Goal: Information Seeking & Learning: Compare options

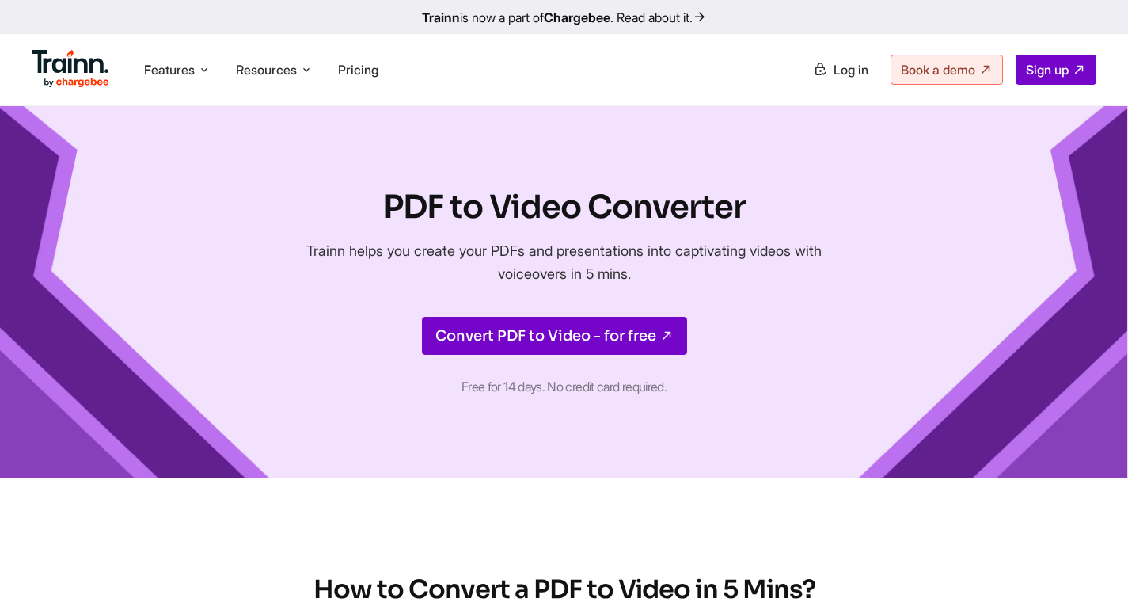
click at [68, 49] on li at bounding box center [71, 69] width 78 height 45
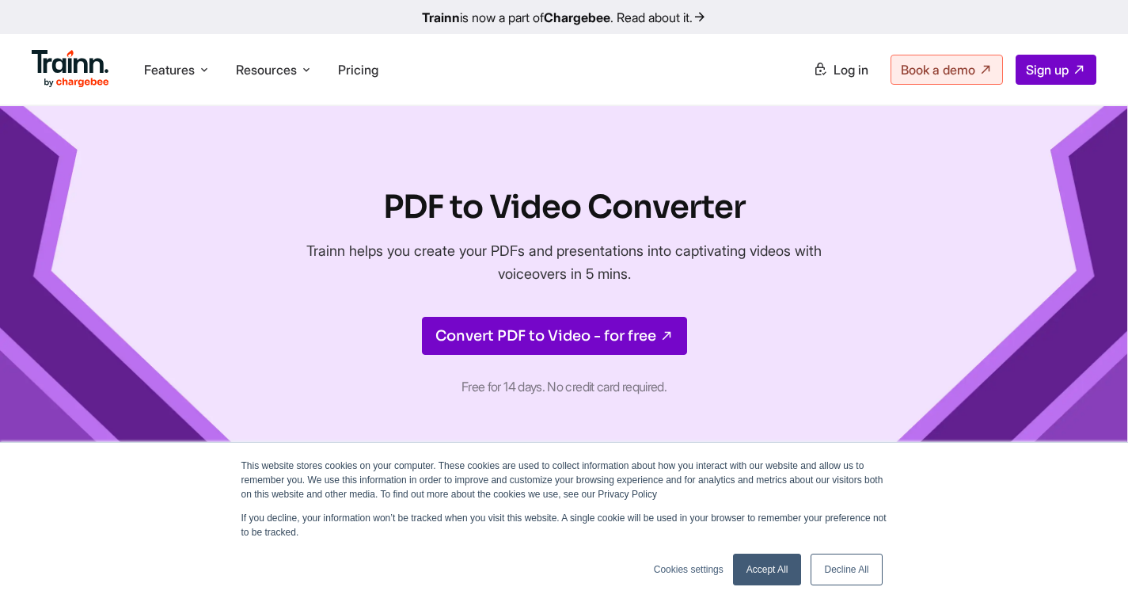
click at [86, 66] on img at bounding box center [71, 69] width 78 height 38
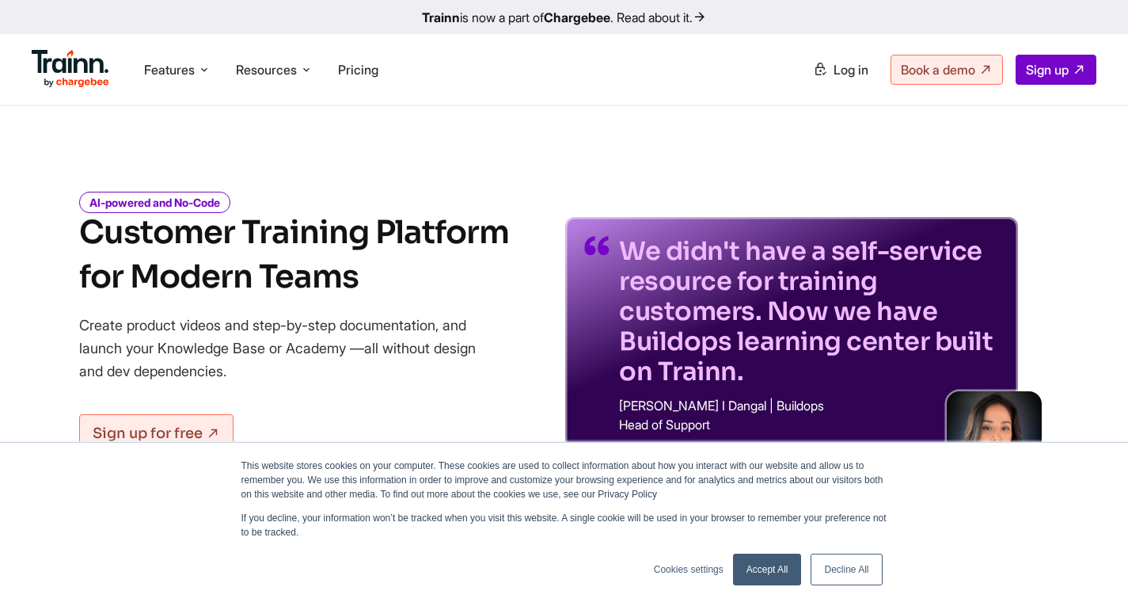
scroll to position [237, 0]
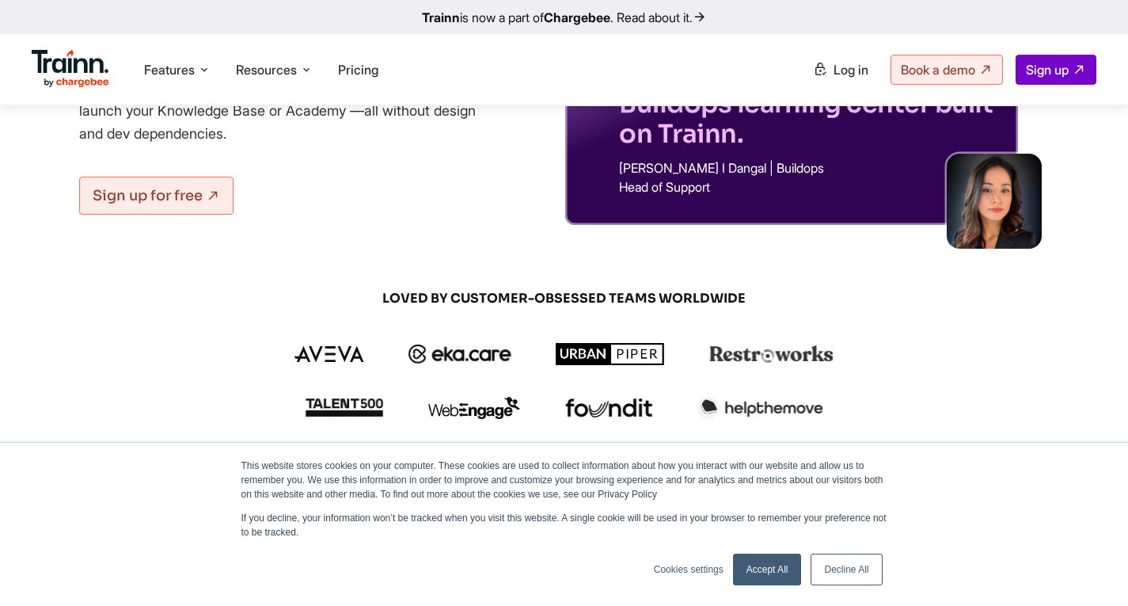
click at [838, 575] on link "Decline All" at bounding box center [846, 569] width 71 height 32
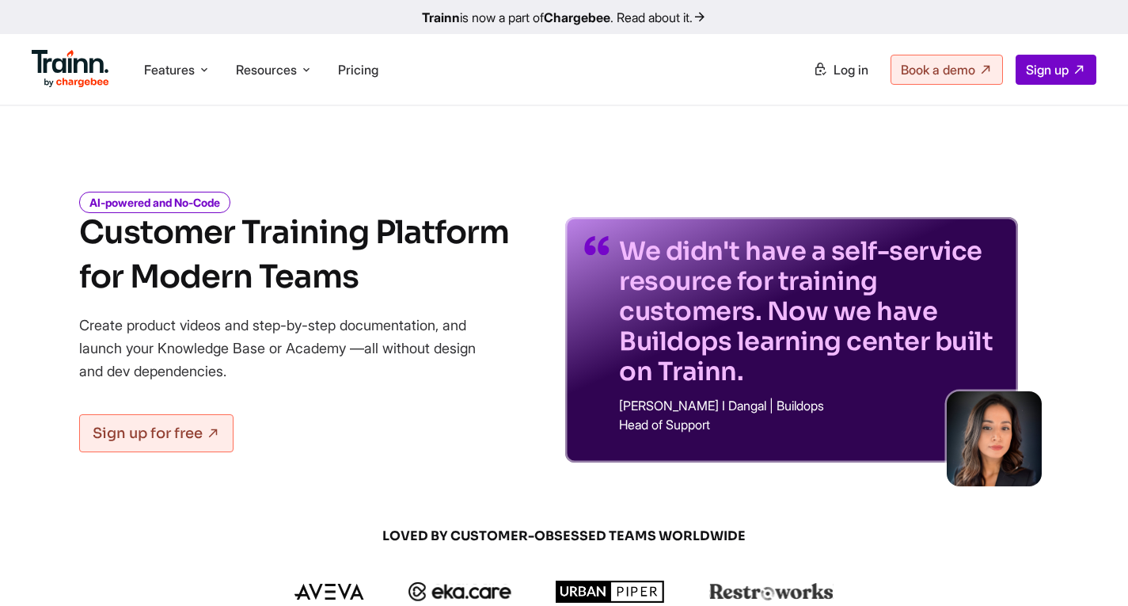
scroll to position [0, 0]
click at [287, 332] on p "Create product videos and step-by-step documentation, and launch your Knowledge…" at bounding box center [289, 347] width 420 height 69
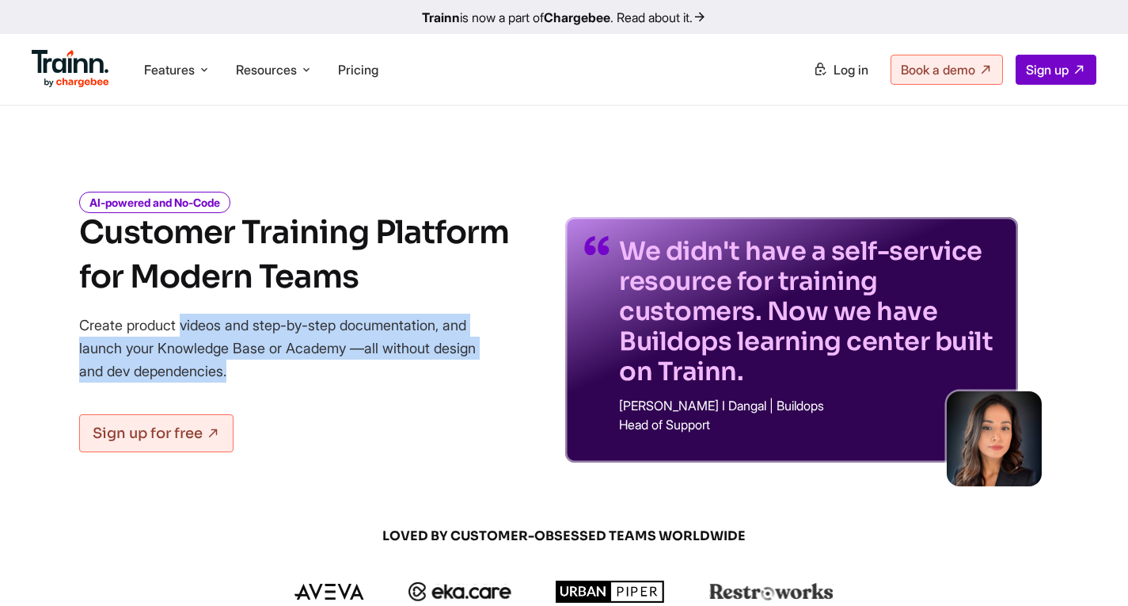
click at [287, 332] on p "Create product videos and step-by-step documentation, and launch your Knowledge…" at bounding box center [289, 347] width 420 height 69
click at [331, 370] on p "Create product videos and step-by-step documentation, and launch your Knowledge…" at bounding box center [289, 347] width 420 height 69
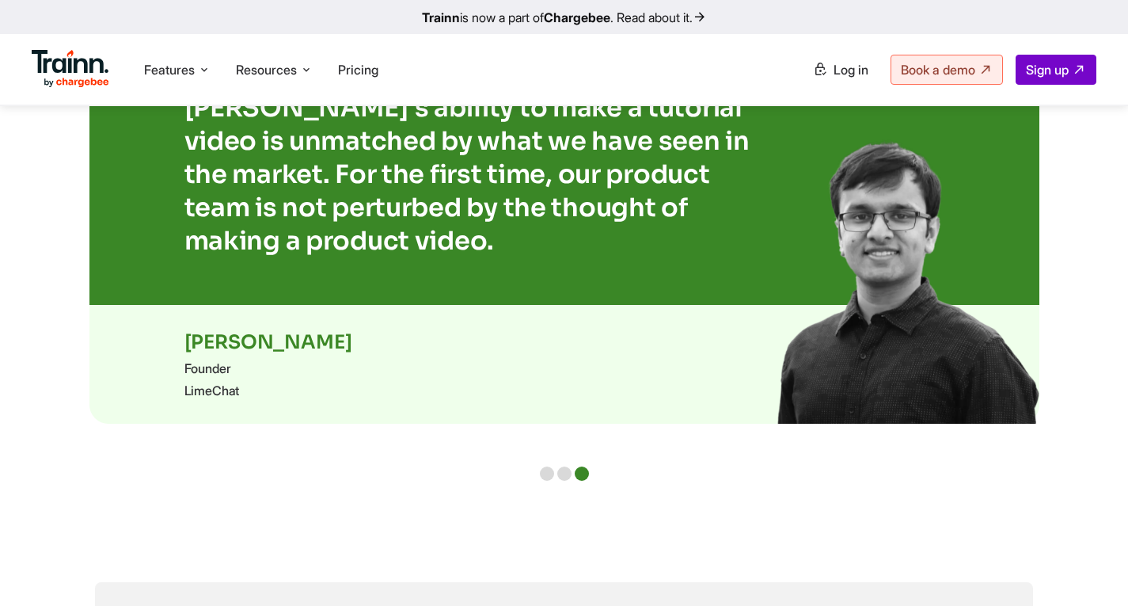
scroll to position [3483, 0]
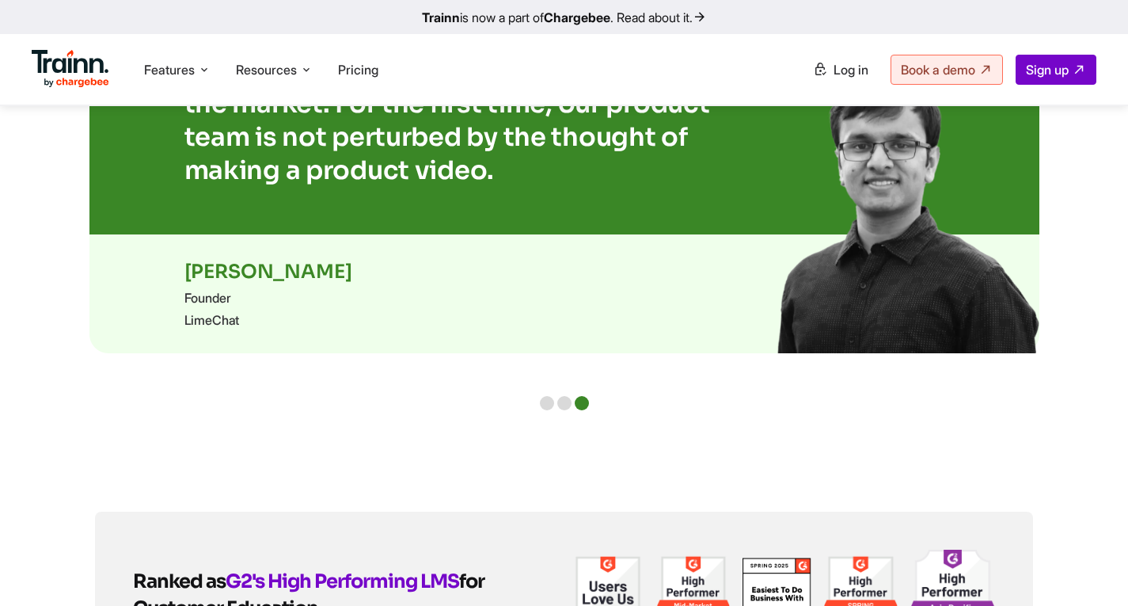
click at [589, 9] on b "Chargebee" at bounding box center [577, 17] width 66 height 16
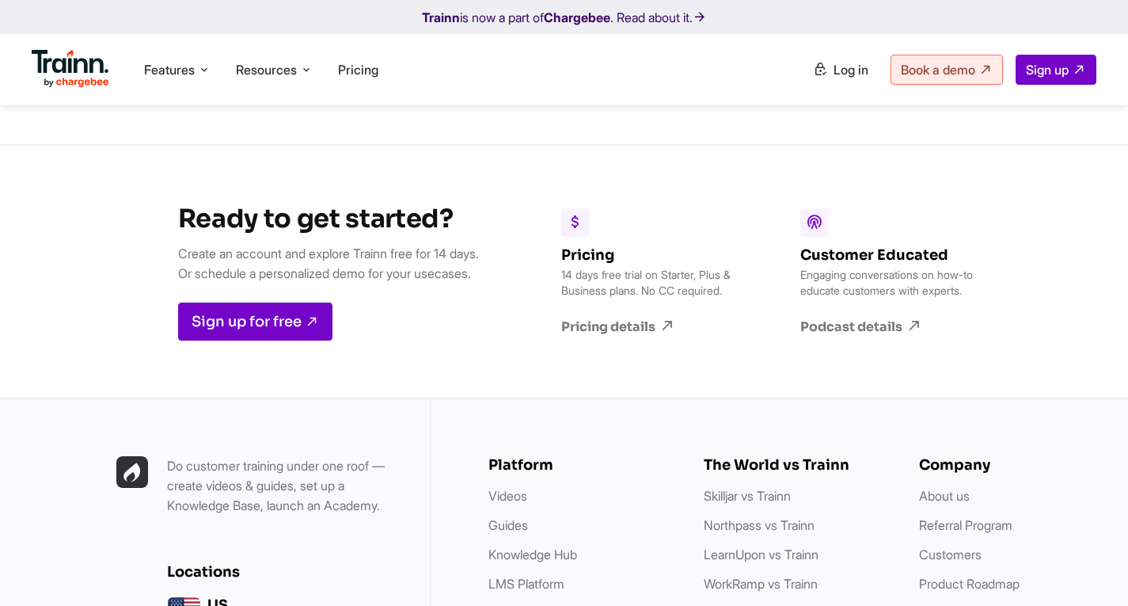
scroll to position [4447, 0]
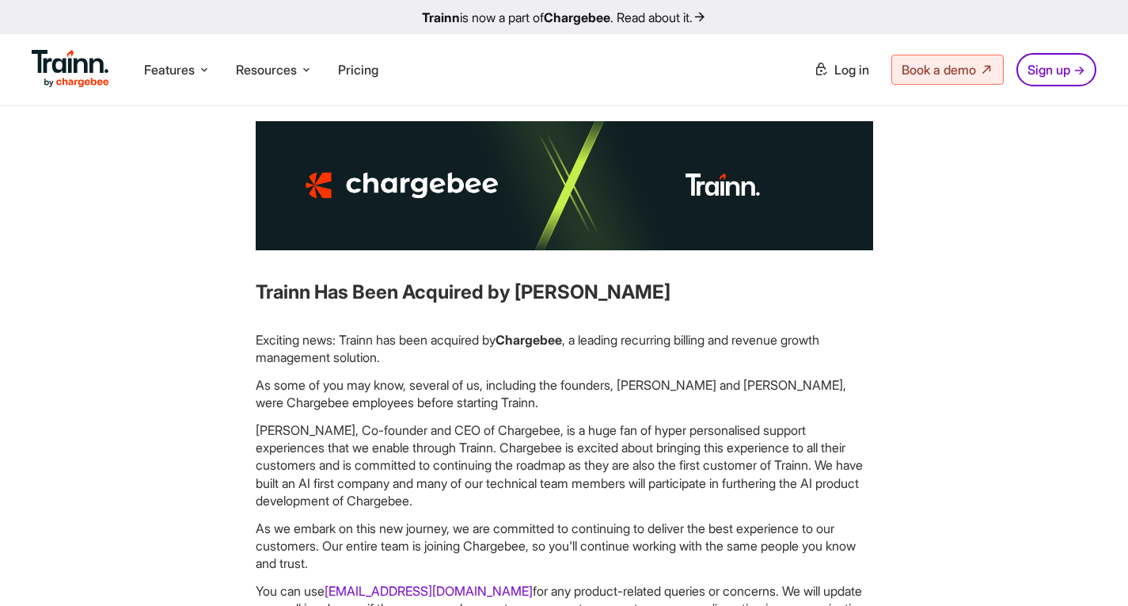
scroll to position [79, 0]
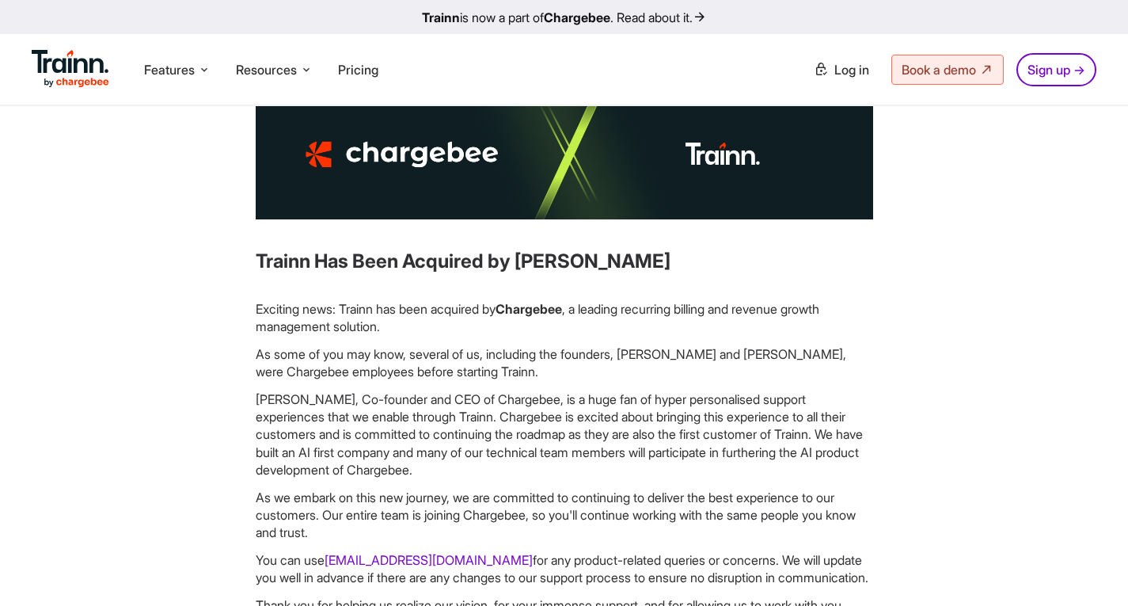
click at [562, 304] on b "Chargebee" at bounding box center [529, 309] width 66 height 16
click at [562, 303] on b "Chargebee" at bounding box center [529, 309] width 66 height 16
click at [103, 62] on img at bounding box center [71, 69] width 78 height 38
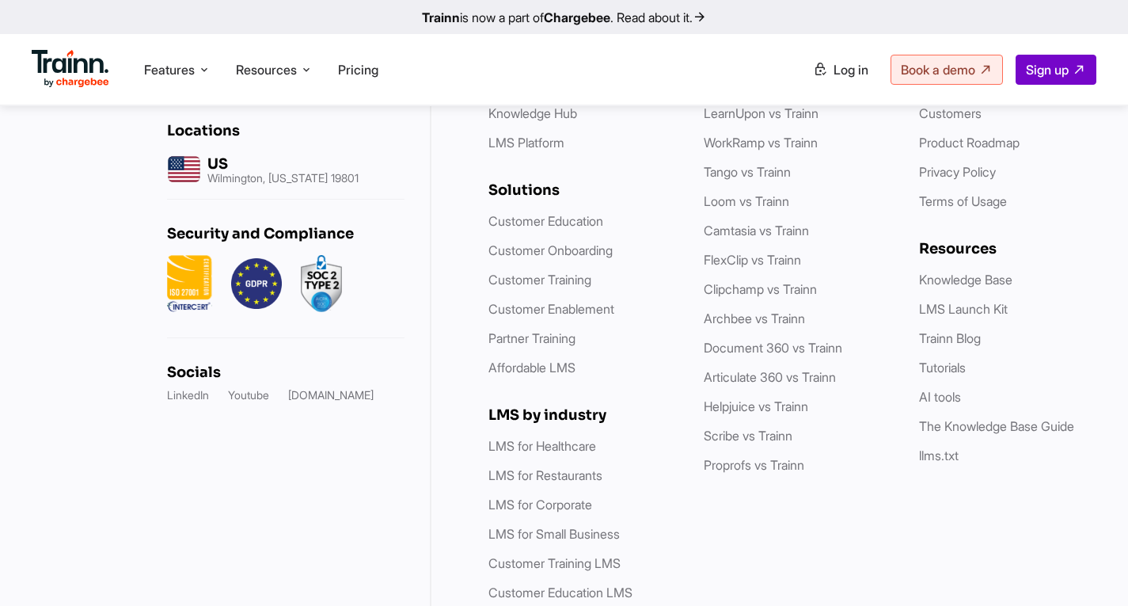
scroll to position [4756, 0]
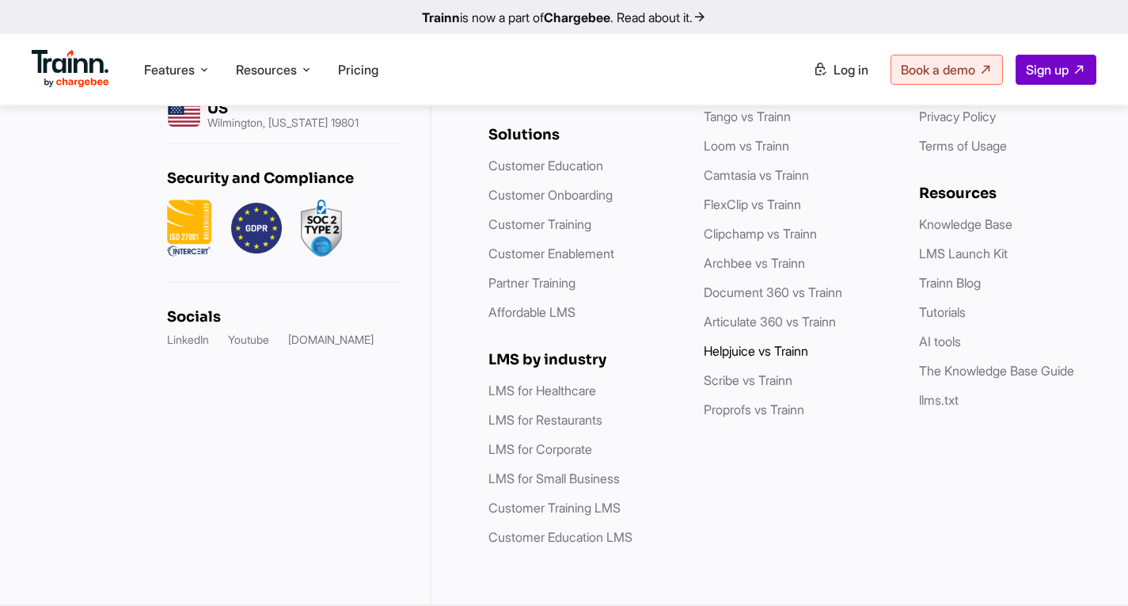
click at [769, 353] on link "Helpjuice vs Trainn" at bounding box center [756, 351] width 104 height 16
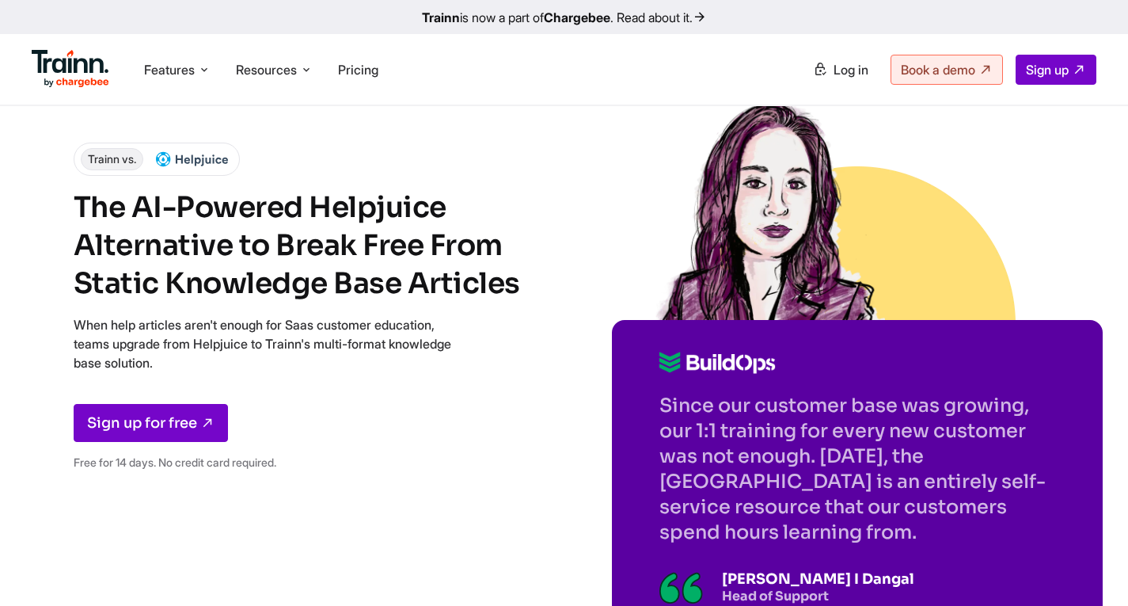
click at [107, 80] on img at bounding box center [71, 69] width 78 height 38
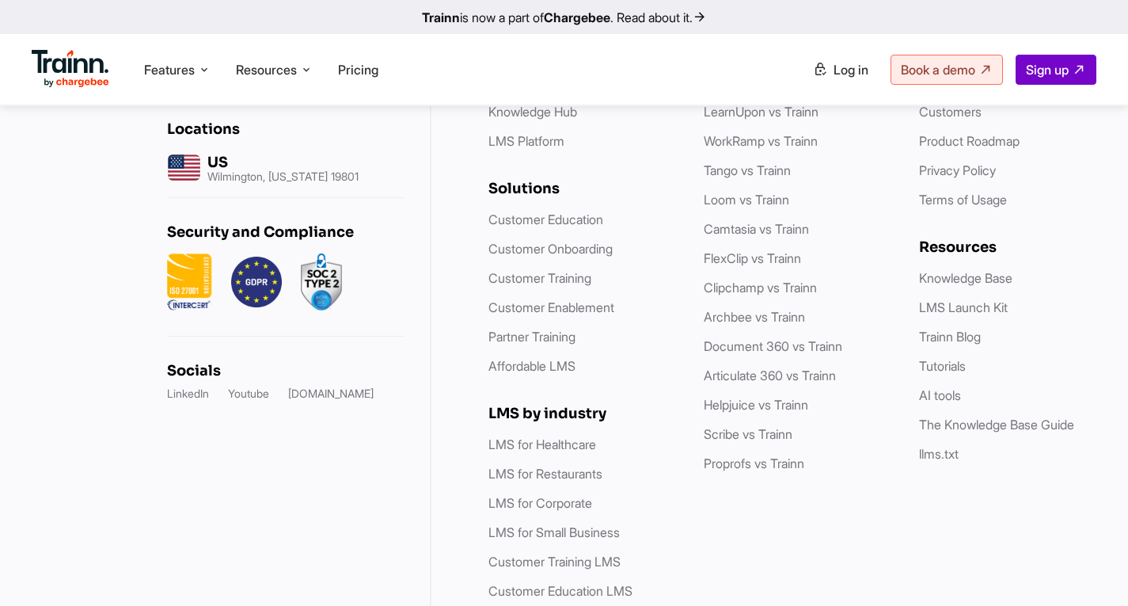
scroll to position [4749, 0]
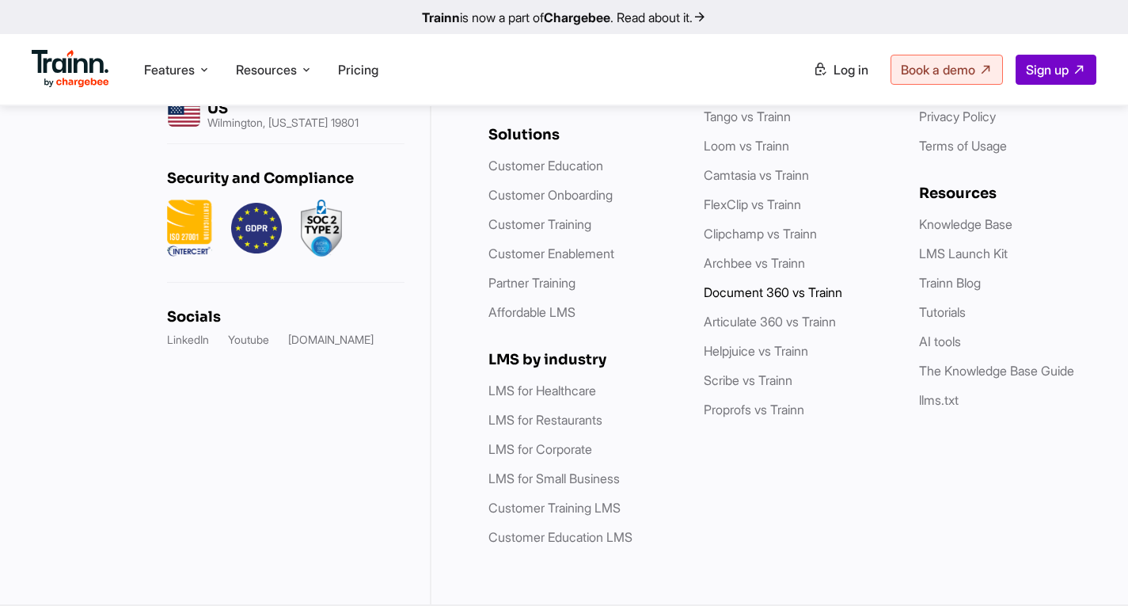
click at [789, 296] on link "Document 360 vs Trainn" at bounding box center [773, 292] width 139 height 16
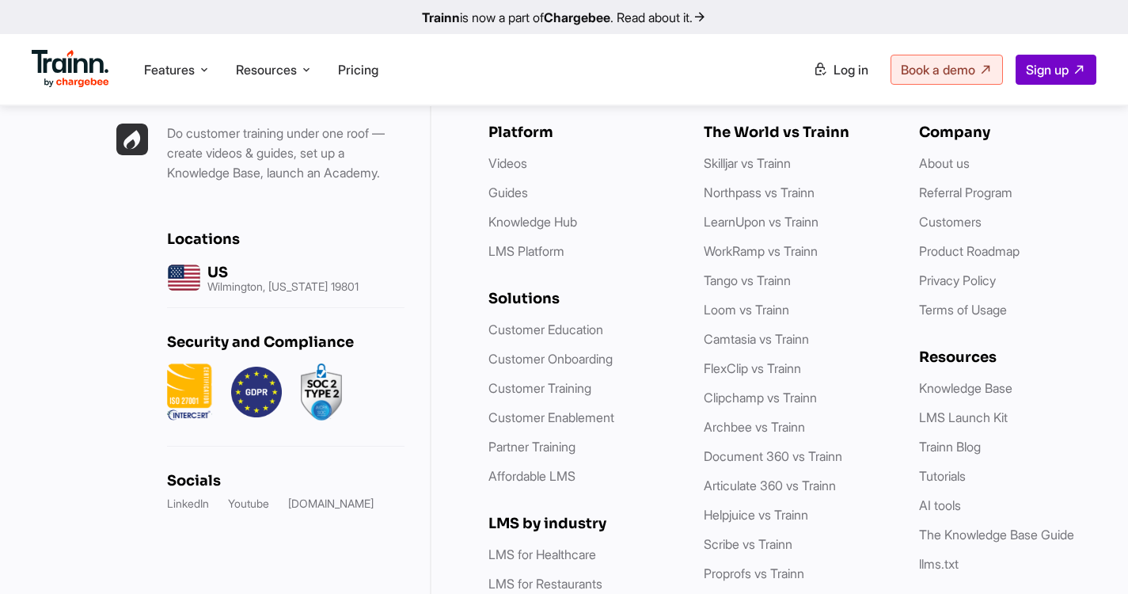
scroll to position [4393, 0]
